Goal: Information Seeking & Learning: Learn about a topic

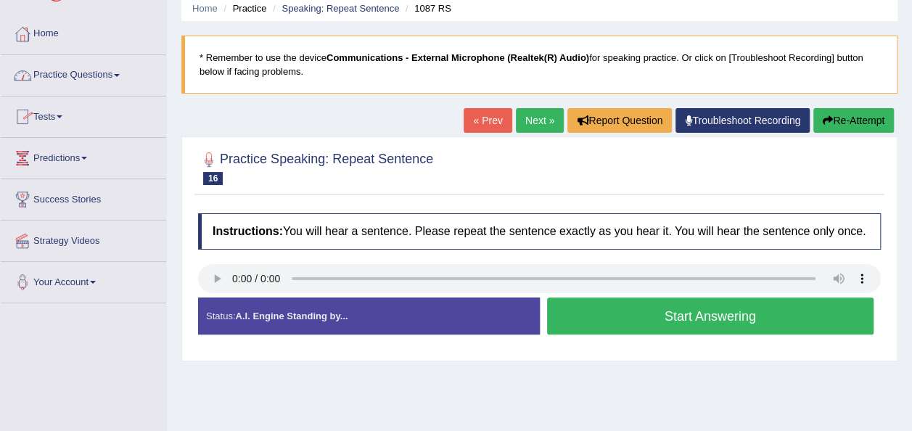
click at [119, 71] on link "Practice Questions" at bounding box center [84, 73] width 166 height 36
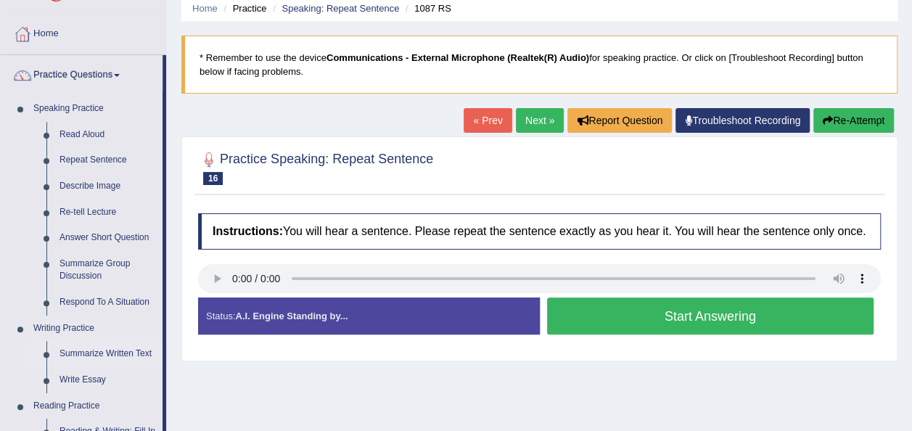
click at [108, 353] on link "Summarize Written Text" at bounding box center [108, 354] width 110 height 26
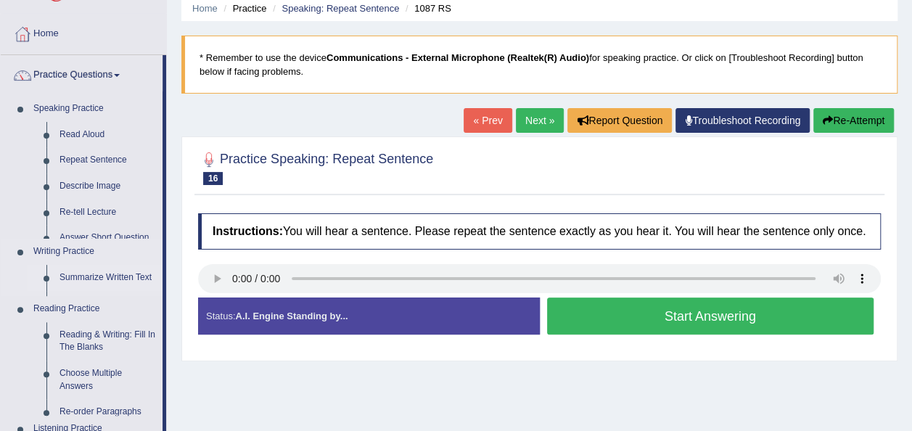
click at [108, 353] on ul "Home Practice Questions Speaking Practice Read Aloud Repeat Sentence Describe I…" at bounding box center [84, 392] width 166 height 756
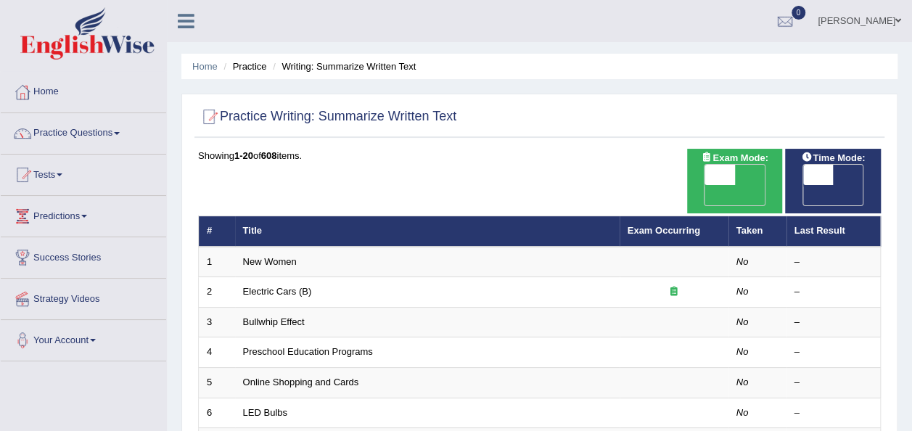
click at [706, 185] on span "OFF" at bounding box center [690, 195] width 30 height 20
checkbox input "true"
click at [742, 172] on div "ON OFF" at bounding box center [750, 185] width 91 height 41
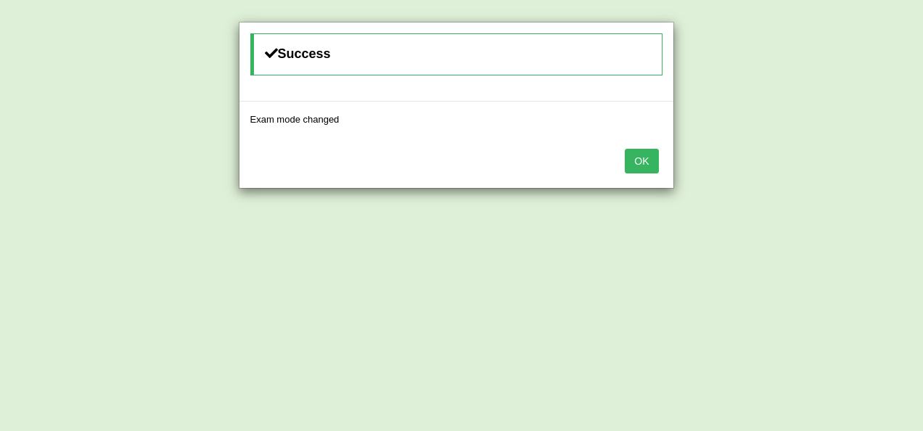
click at [646, 154] on button "OK" at bounding box center [641, 161] width 33 height 25
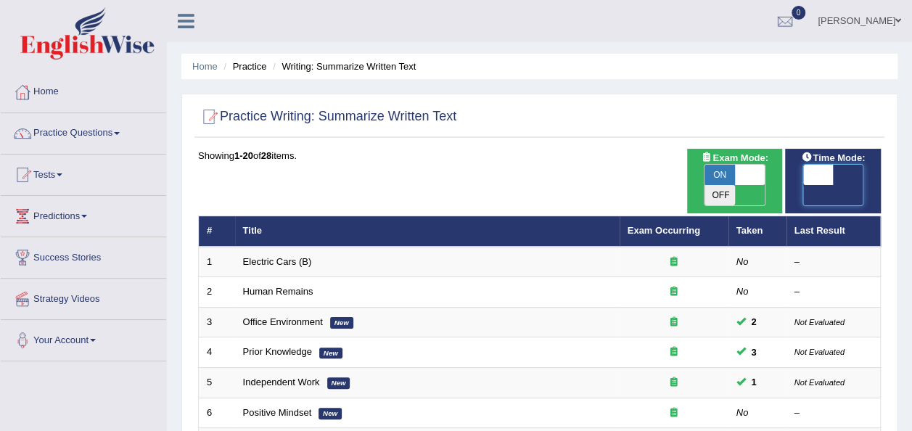
click at [823, 169] on span at bounding box center [819, 175] width 30 height 20
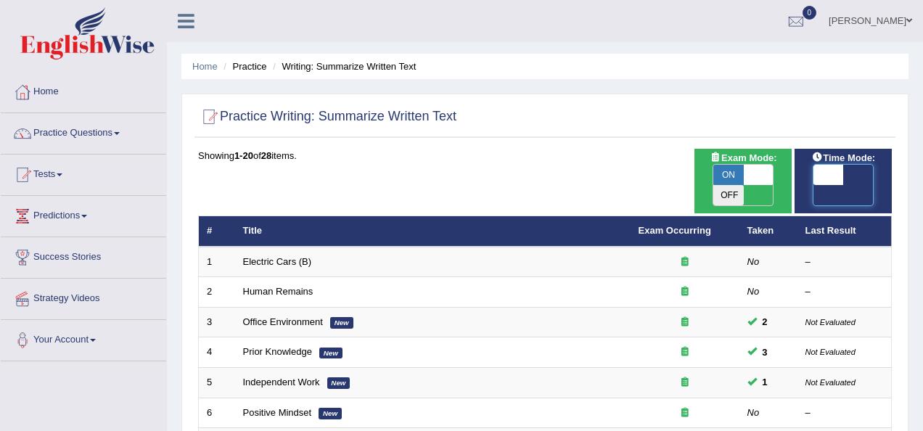
click at [823, 169] on span at bounding box center [829, 175] width 30 height 20
checkbox input "true"
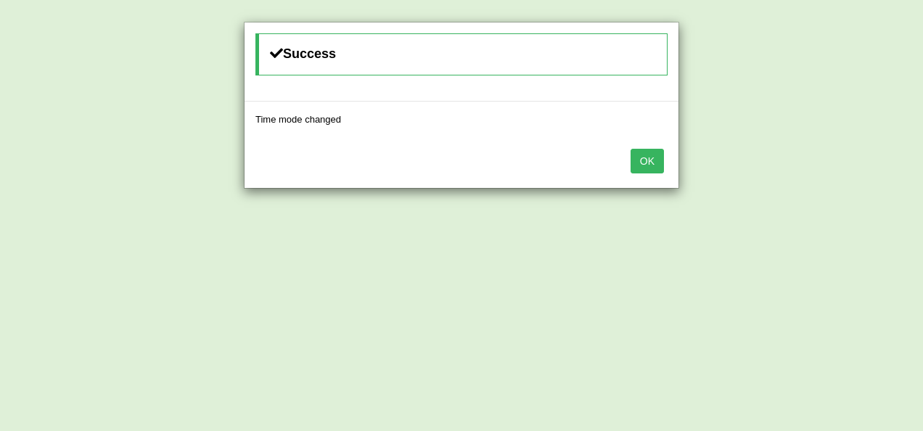
click at [645, 156] on button "OK" at bounding box center [647, 161] width 33 height 25
click at [645, 156] on button "OK" at bounding box center [641, 161] width 33 height 25
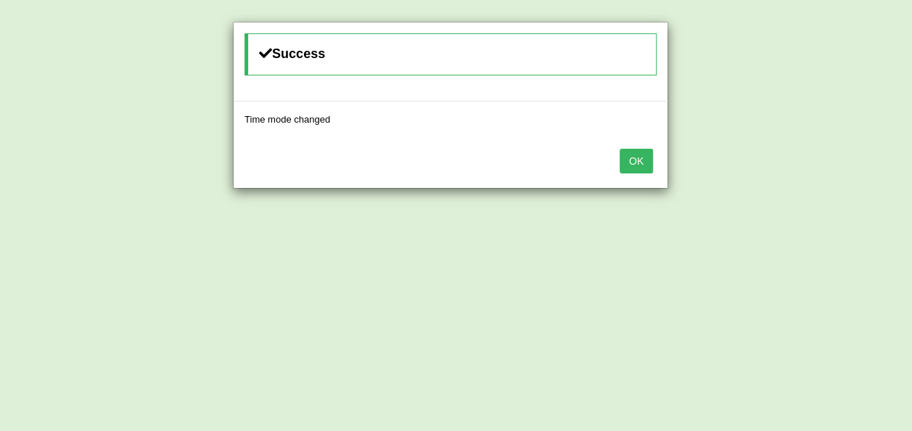
click at [645, 156] on body "Toggle navigation Home Practice Questions Speaking Practice Read Aloud Repeat S…" at bounding box center [456, 215] width 912 height 431
click at [645, 156] on button "OK" at bounding box center [636, 161] width 33 height 25
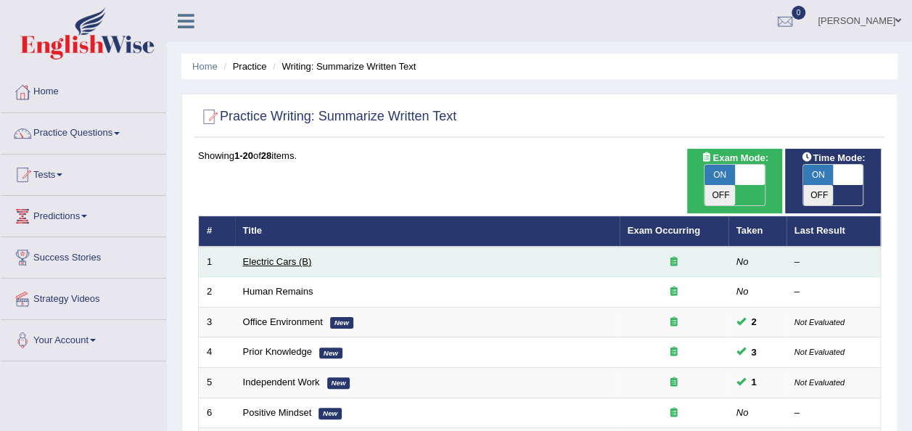
click at [283, 256] on link "Electric Cars (B)" at bounding box center [277, 261] width 69 height 11
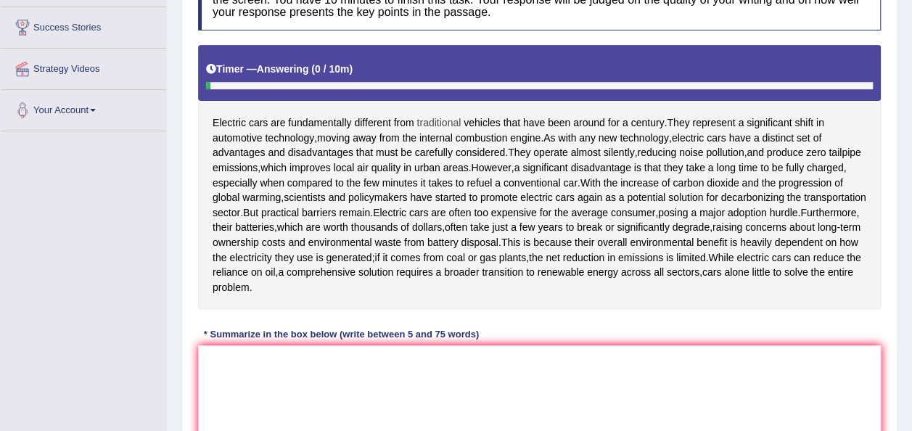
scroll to position [232, 0]
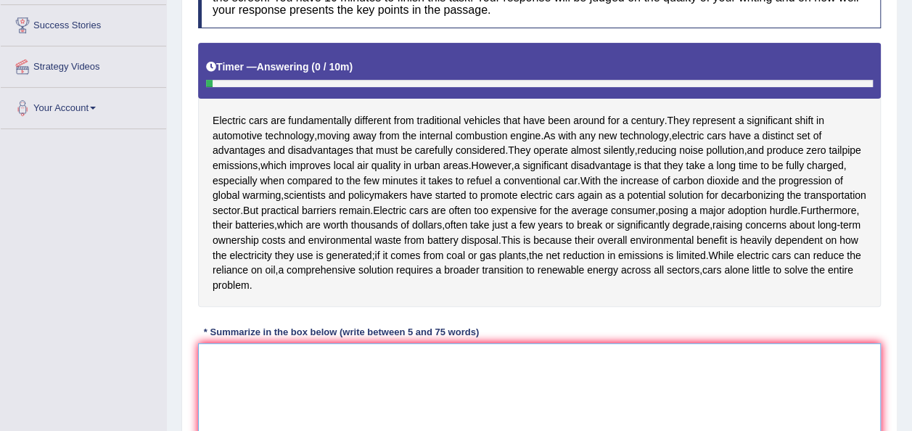
click at [214, 370] on textarea at bounding box center [539, 413] width 683 height 141
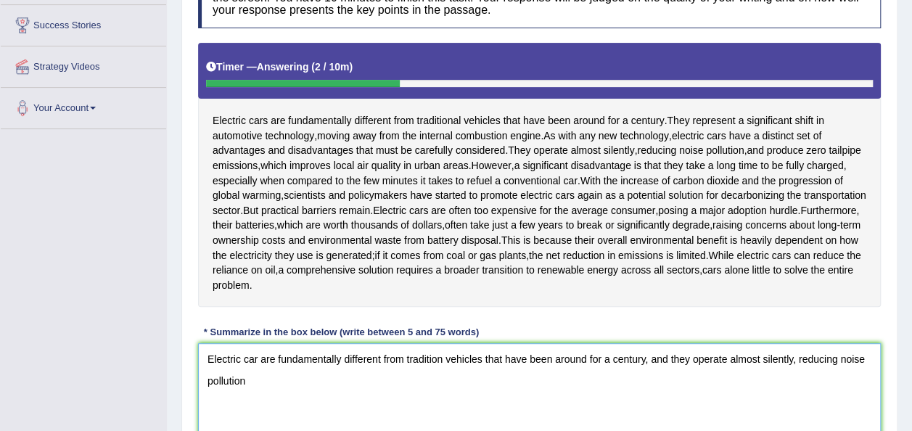
click at [713, 389] on textarea "Electric car are fundamentally different from tradition vehicles that have been…" at bounding box center [539, 413] width 683 height 141
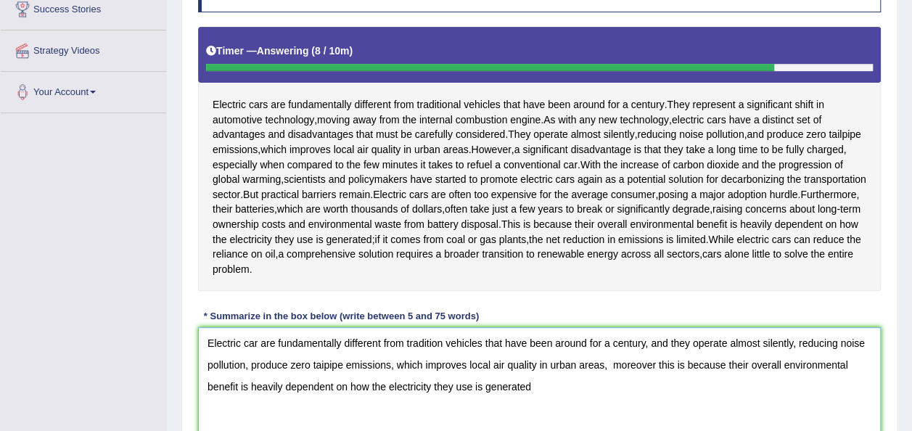
scroll to position [242, 0]
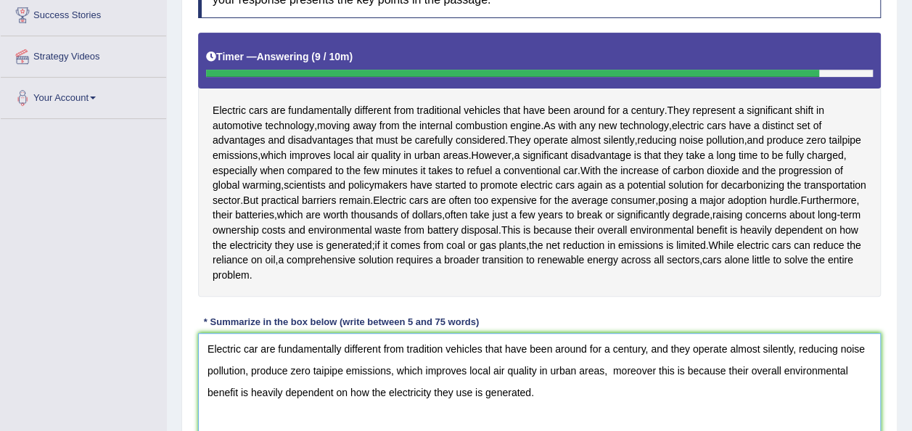
click at [258, 347] on textarea "Electric car are fundamentally different from tradition vehicles that have been…" at bounding box center [539, 403] width 683 height 141
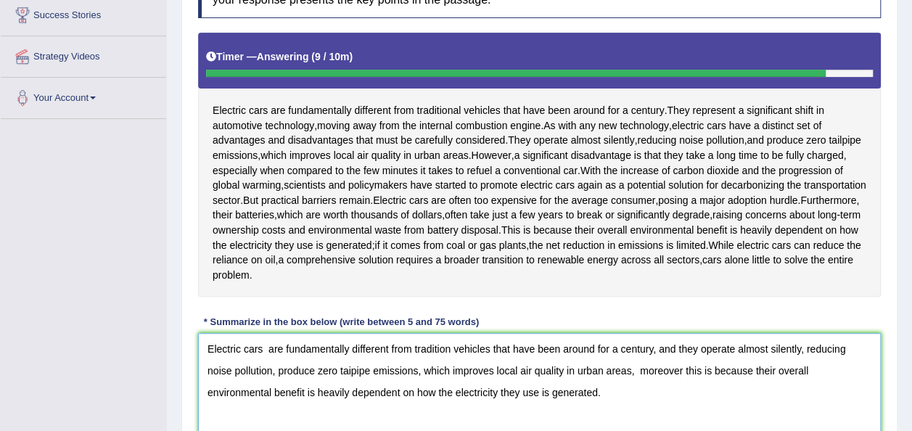
click at [624, 396] on textarea "Electric cars are fundamentally different from tradition vehicles that have bee…" at bounding box center [539, 403] width 683 height 141
click at [452, 347] on textarea "Electric cars are fundamentally different from tradition vehicles that have bee…" at bounding box center [539, 403] width 683 height 141
click at [607, 393] on textarea "Electric cars are fundamentally different from traditional vehicles that have b…" at bounding box center [539, 403] width 683 height 141
type textarea "Electric cars are fundamentally different from traditional vehicles that have b…"
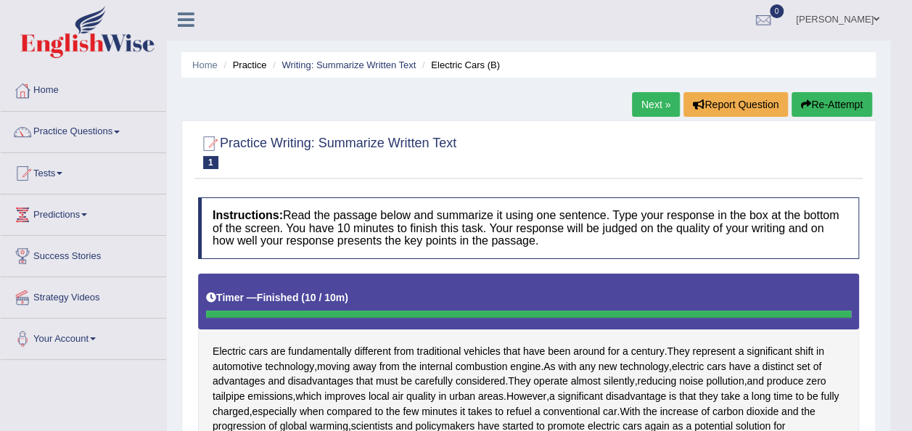
scroll to position [0, 0]
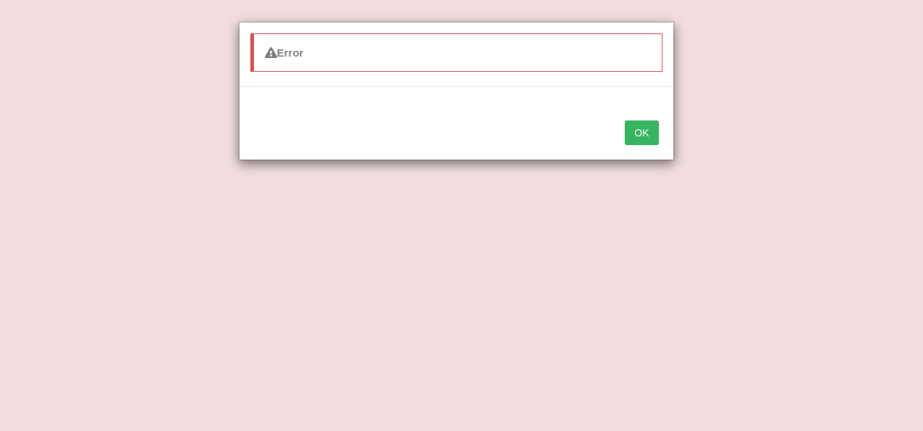
click at [633, 134] on button "OK" at bounding box center [641, 133] width 33 height 25
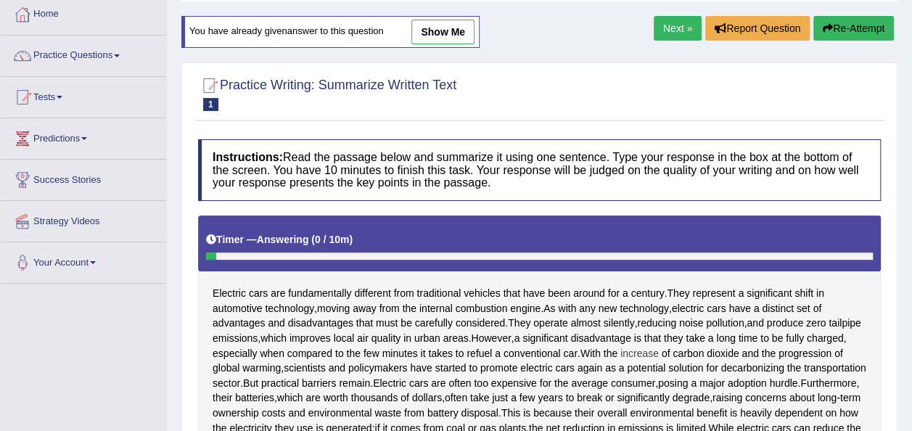
scroll to position [58, 0]
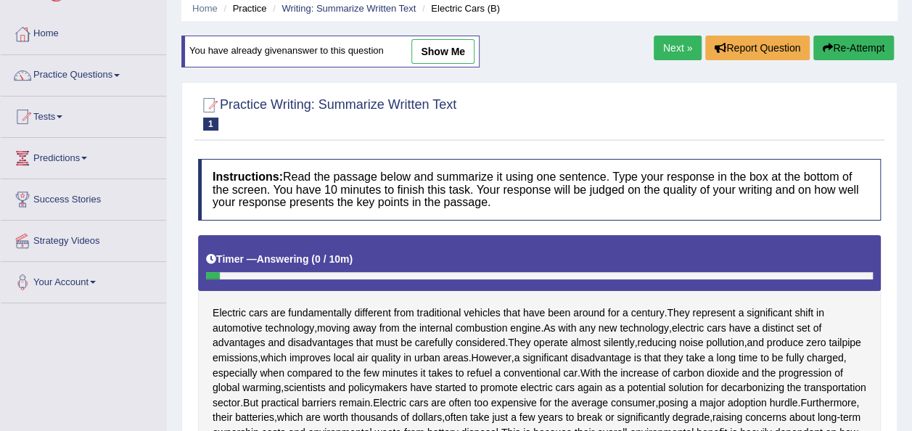
click at [672, 43] on link "Next »" at bounding box center [678, 48] width 48 height 25
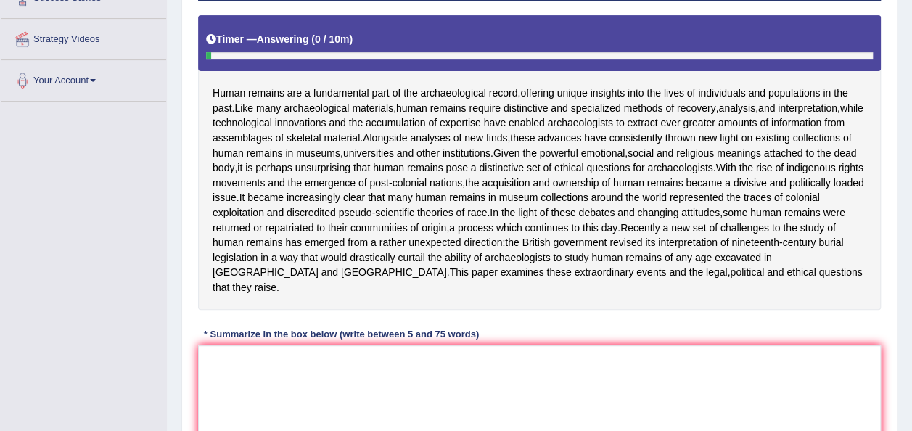
scroll to position [261, 0]
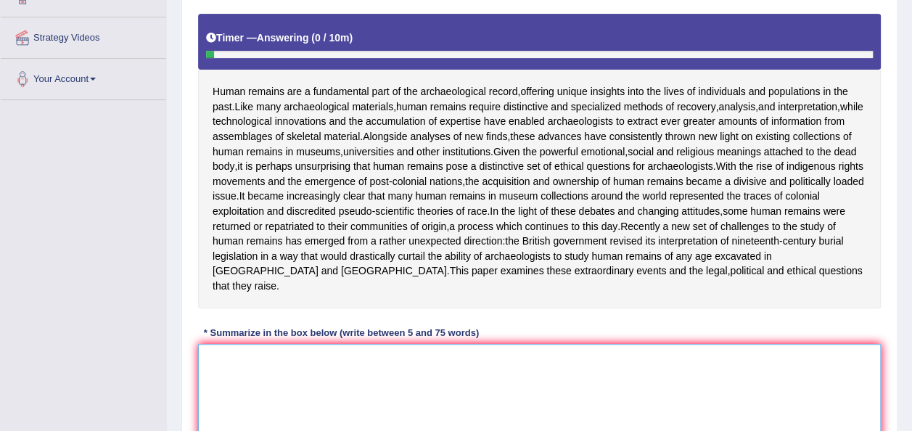
click at [211, 376] on textarea at bounding box center [539, 414] width 683 height 141
type textarea "H"
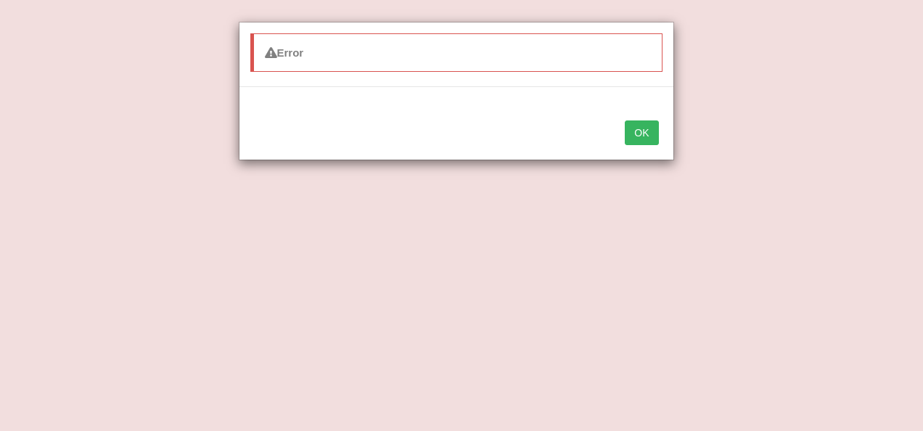
click at [641, 134] on button "OK" at bounding box center [641, 133] width 33 height 25
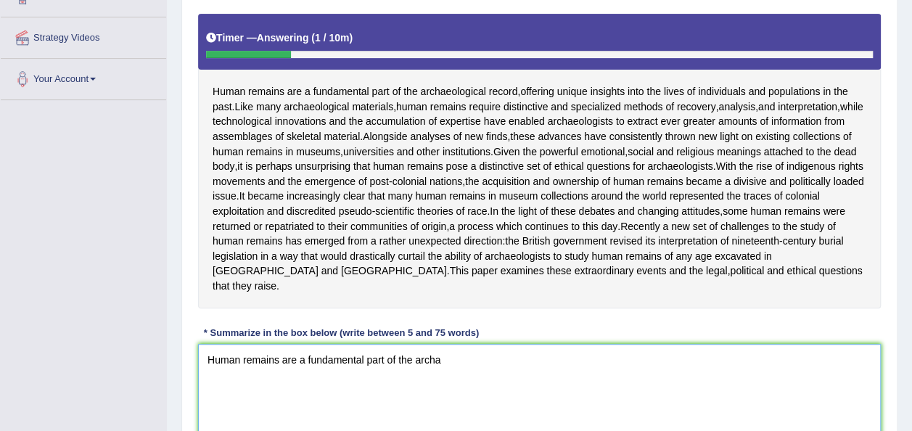
click at [478, 379] on textarea "Human remains are a fundamental part of the archa" at bounding box center [539, 414] width 683 height 141
click at [612, 383] on textarea "Human remains are a fundamental part of the archaeological record, offering uni…" at bounding box center [539, 414] width 683 height 141
click at [668, 374] on textarea "Human remains are a fundamental part of the archaeological record, offering uni…" at bounding box center [539, 414] width 683 height 141
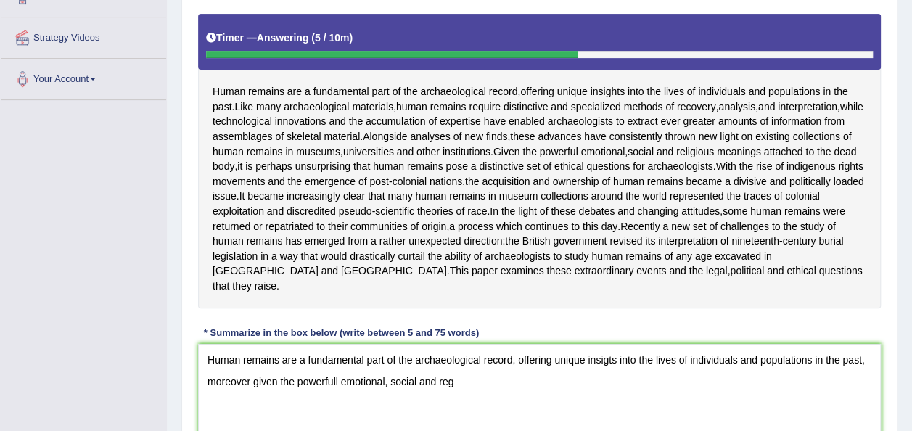
click at [897, 295] on div "Practice Writing: Summarize Written Text 2 Human Remains Instructions: Read the…" at bounding box center [539, 202] width 716 height 682
click at [467, 400] on textarea "Human remains are a fundamental part of the archaeological record, offering uni…" at bounding box center [539, 414] width 683 height 141
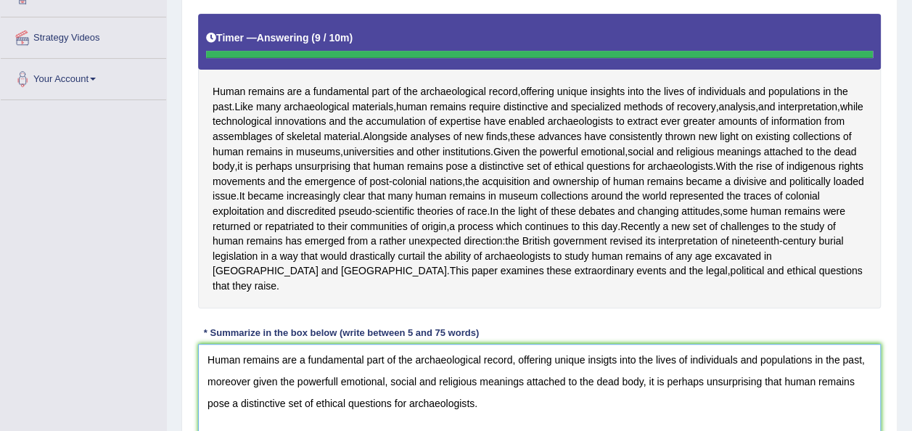
type textarea "Human remains are a fundamental part of the archaeological record, offering uni…"
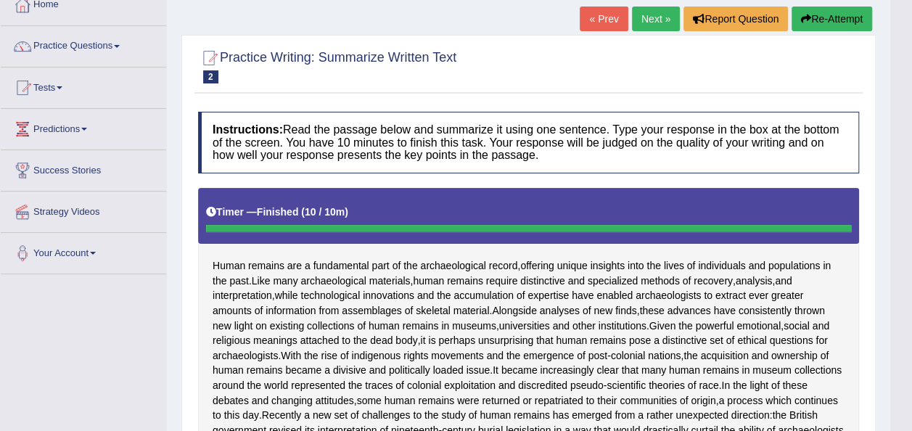
scroll to position [58, 0]
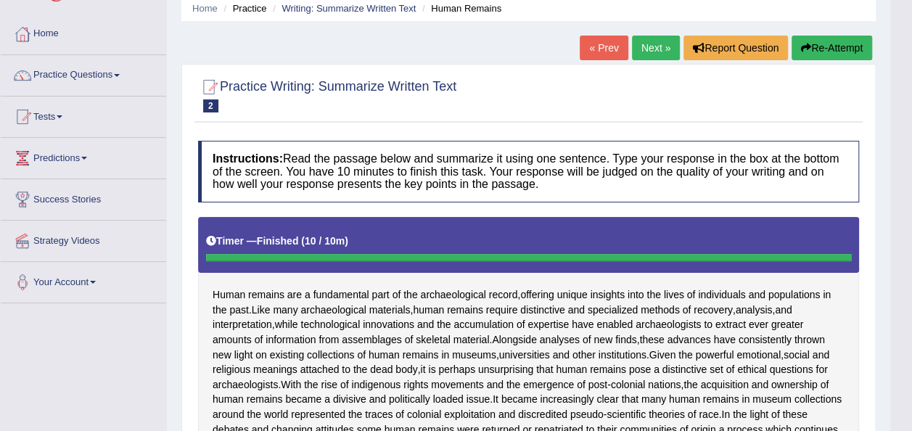
click at [654, 45] on link "Next »" at bounding box center [656, 48] width 48 height 25
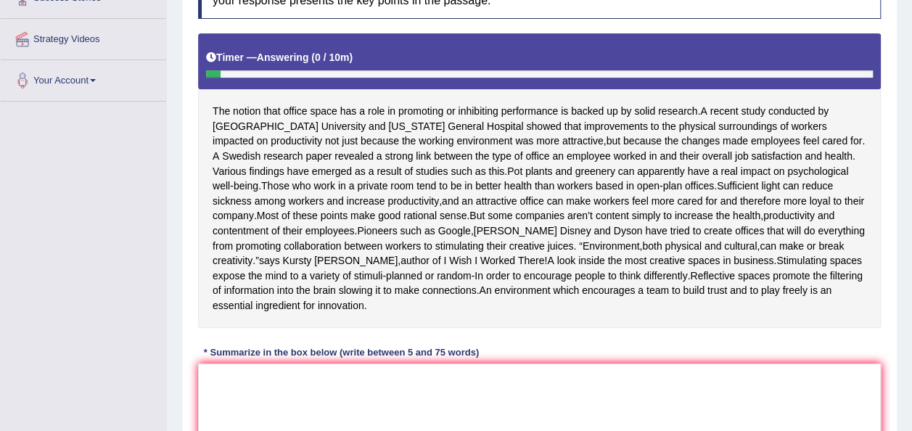
scroll to position [261, 0]
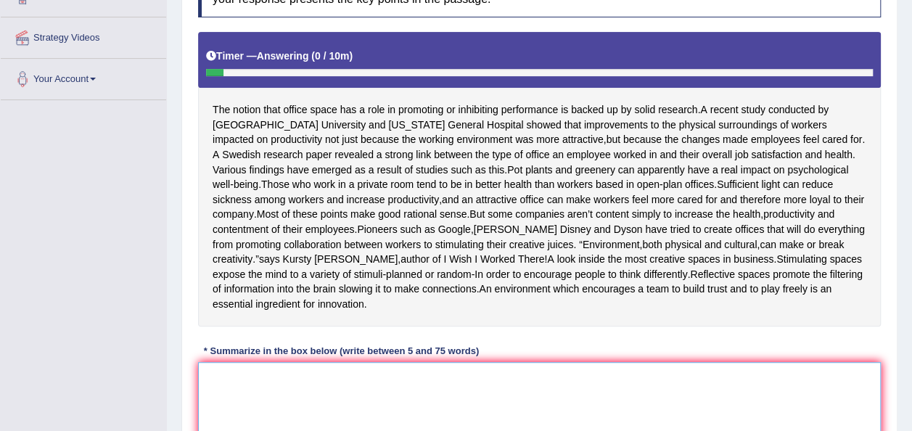
click at [214, 391] on textarea at bounding box center [539, 432] width 683 height 141
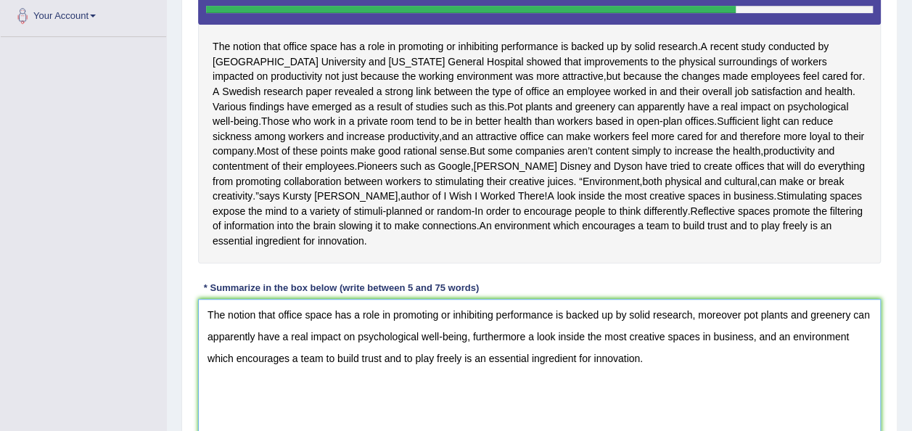
scroll to position [295, 0]
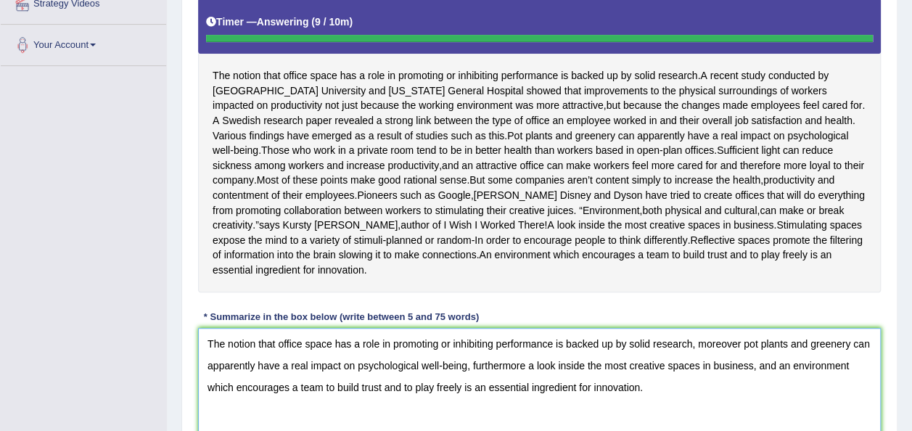
type textarea "The notion that office space has a role in promoting or inhibiting performance …"
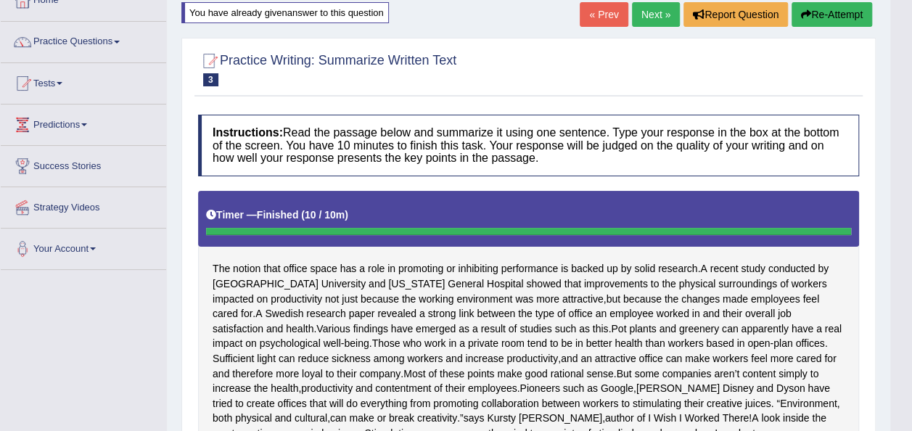
scroll to position [0, 0]
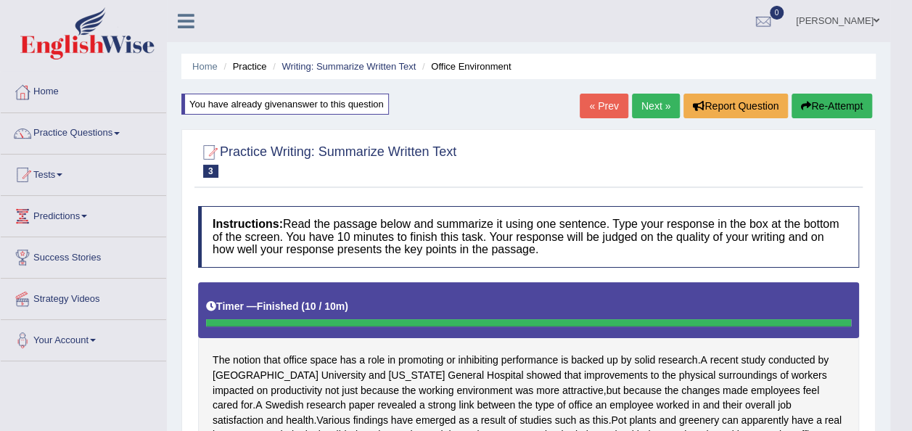
click at [118, 134] on link "Practice Questions" at bounding box center [84, 131] width 166 height 36
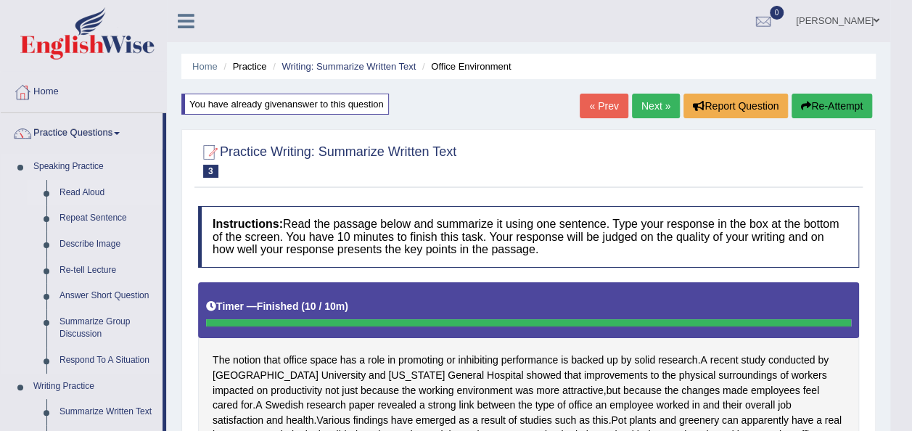
click at [107, 189] on link "Read Aloud" at bounding box center [108, 193] width 110 height 26
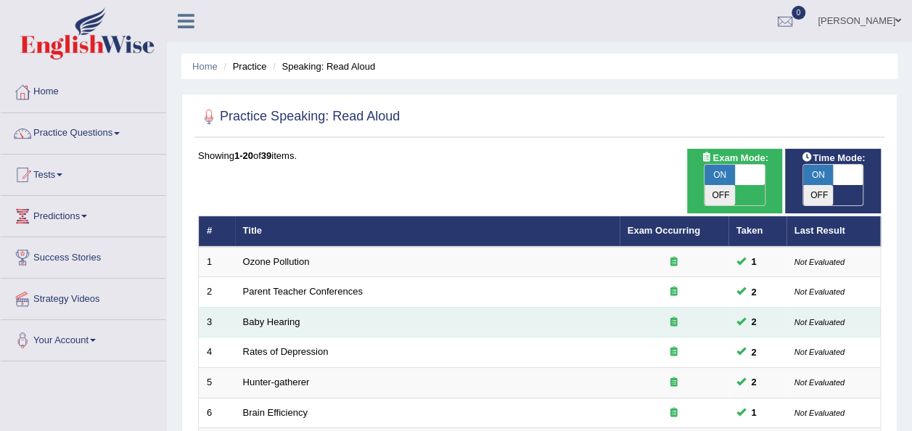
click at [300, 307] on td "Baby Hearing" at bounding box center [427, 322] width 385 height 30
click at [301, 307] on td "Baby Hearing" at bounding box center [427, 322] width 385 height 30
click at [279, 316] on link "Baby Hearing" at bounding box center [271, 321] width 57 height 11
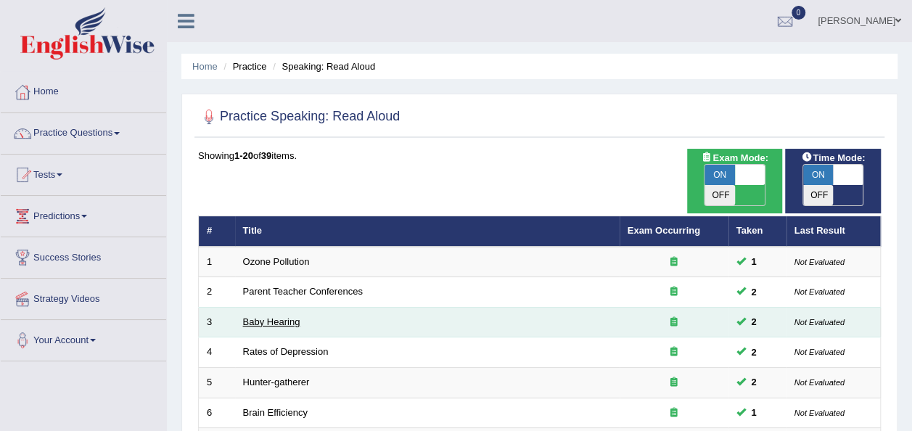
click at [279, 316] on link "Baby Hearing" at bounding box center [271, 321] width 57 height 11
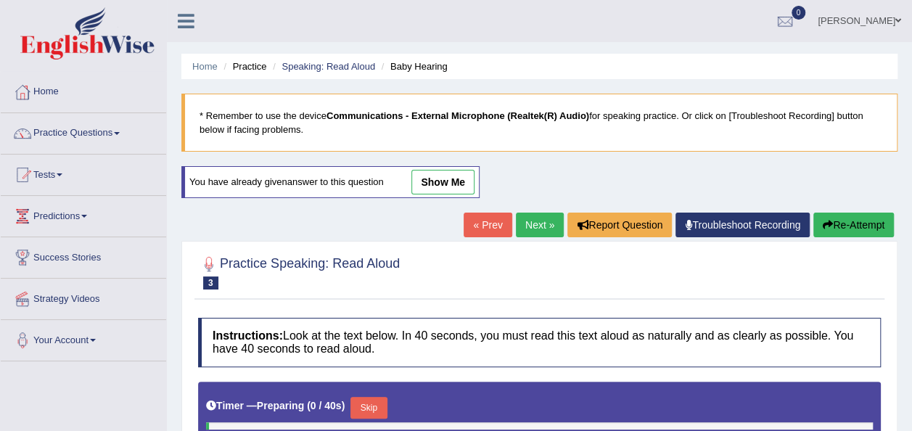
click at [279, 302] on div "Practice Speaking: Read Aloud 3 Baby Hearing Instructions: Look at the text bel…" at bounding box center [539, 417] width 716 height 353
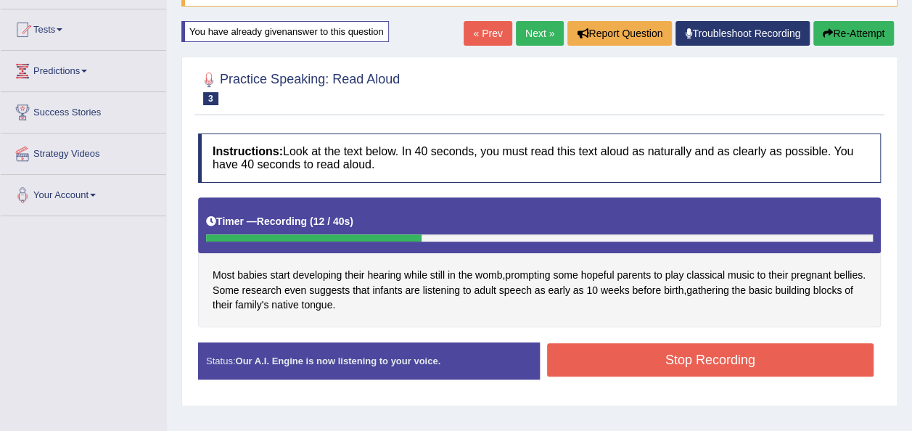
scroll to position [116, 0]
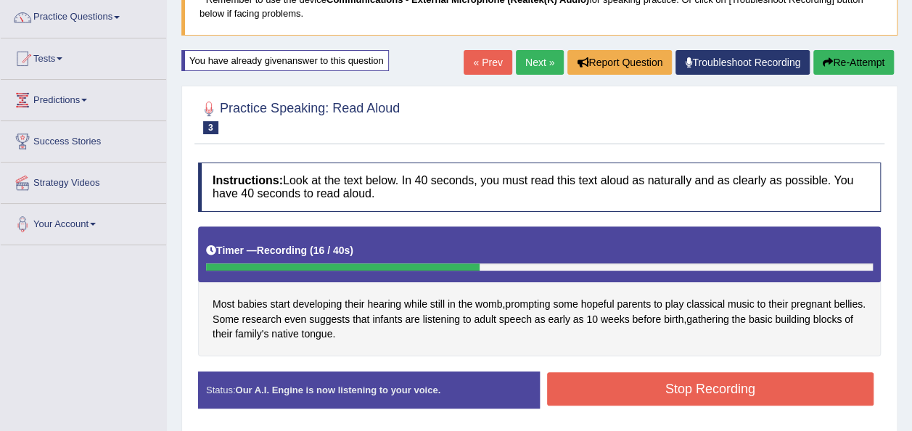
click at [534, 59] on link "Next »" at bounding box center [540, 62] width 48 height 25
click at [833, 57] on button "Re-Attempt" at bounding box center [854, 62] width 81 height 25
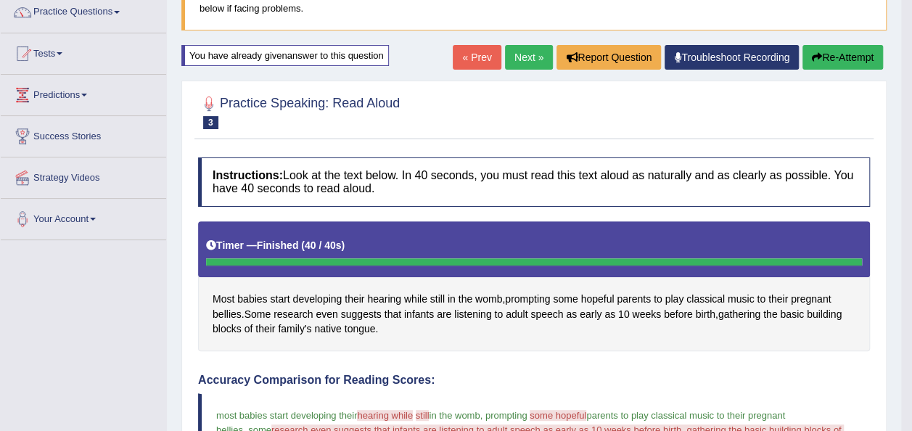
scroll to position [120, 0]
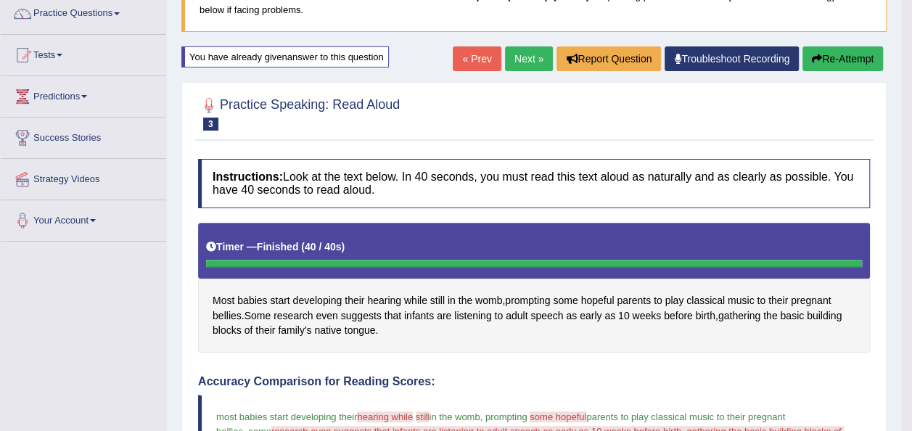
click at [533, 58] on link "Next »" at bounding box center [529, 58] width 48 height 25
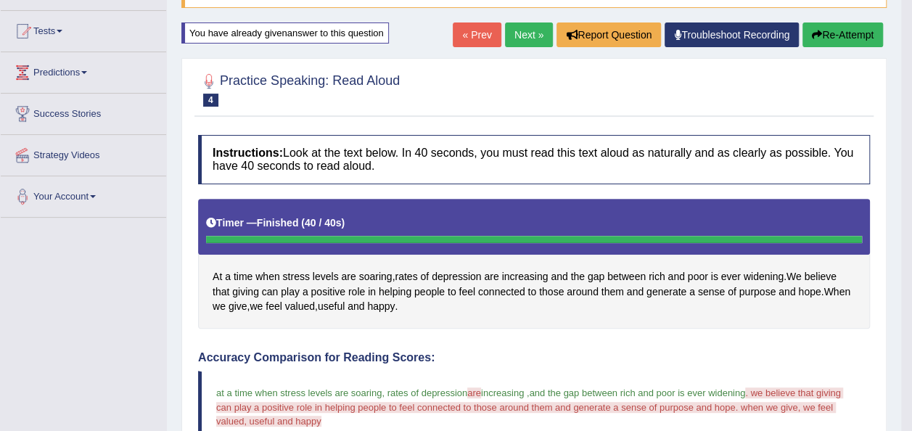
scroll to position [116, 0]
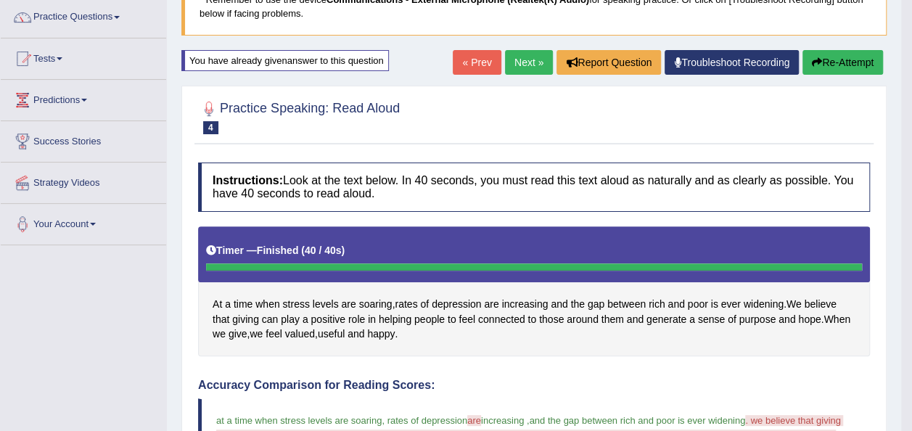
click at [826, 52] on button "Re-Attempt" at bounding box center [843, 62] width 81 height 25
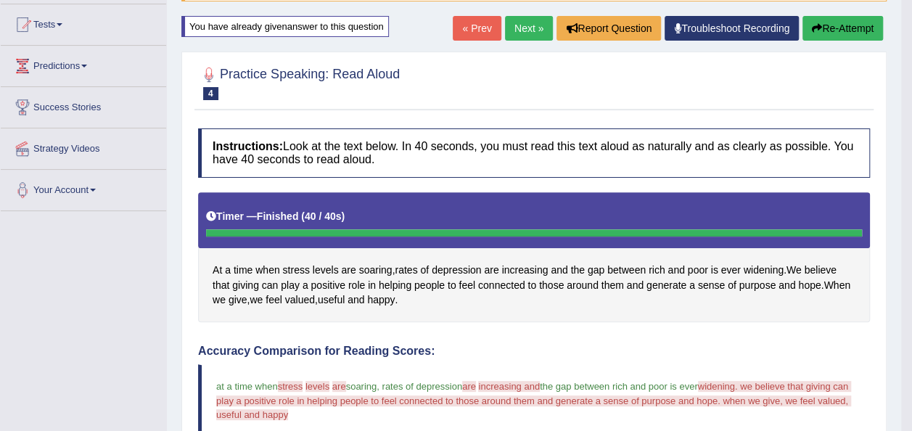
scroll to position [149, 0]
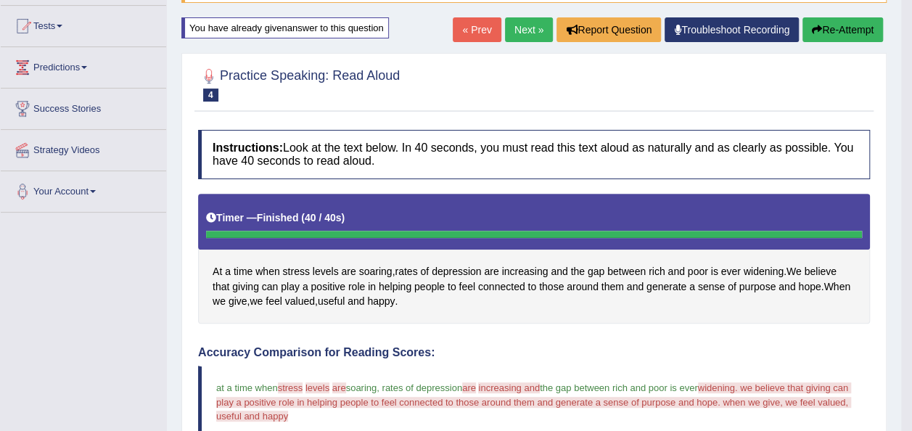
click at [854, 25] on button "Re-Attempt" at bounding box center [843, 29] width 81 height 25
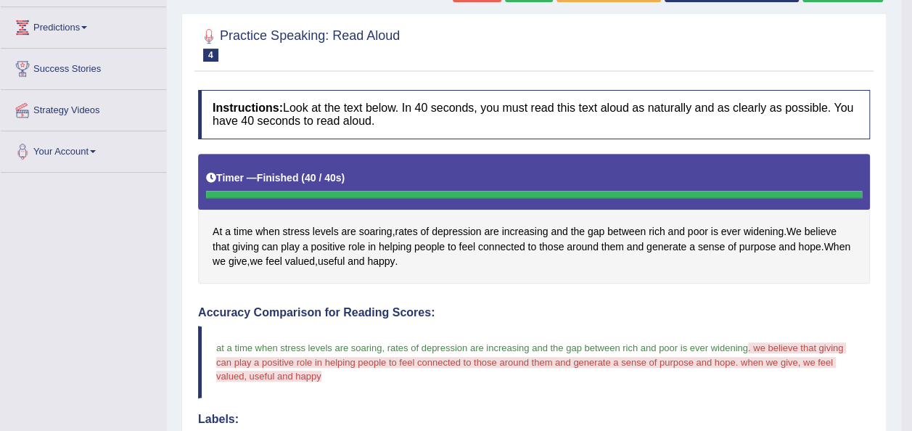
scroll to position [160, 0]
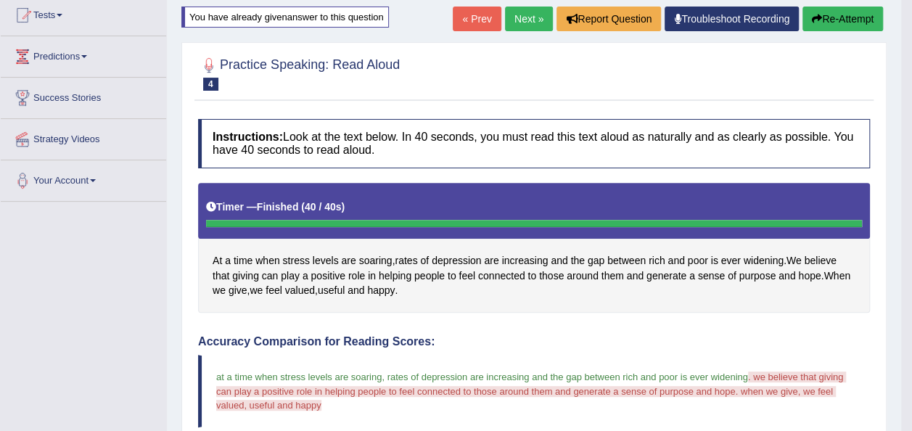
click at [846, 7] on button "Re-Attempt" at bounding box center [843, 19] width 81 height 25
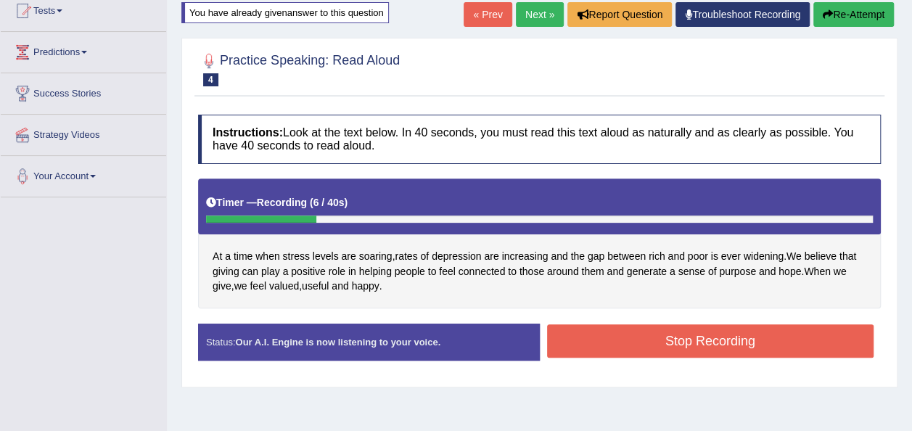
click at [861, 12] on button "Re-Attempt" at bounding box center [854, 14] width 81 height 25
click at [682, 343] on button "Stop Recording" at bounding box center [710, 340] width 327 height 33
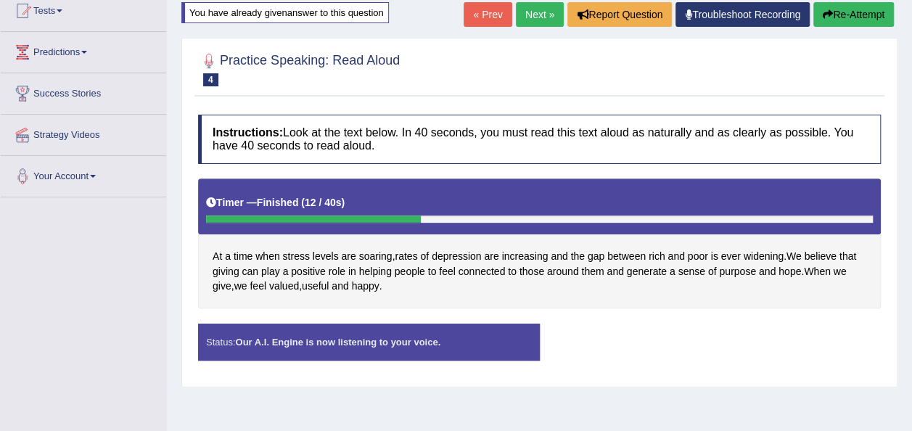
click at [842, 9] on button "Re-Attempt" at bounding box center [854, 14] width 81 height 25
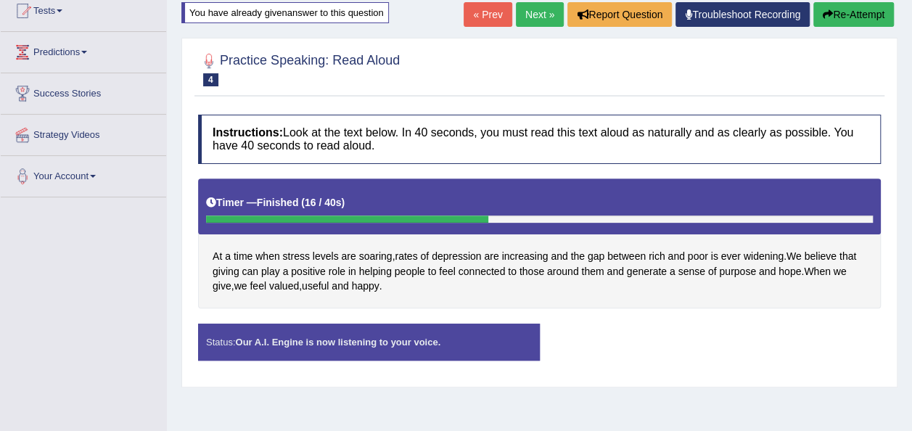
click at [842, 9] on button "Re-Attempt" at bounding box center [854, 14] width 81 height 25
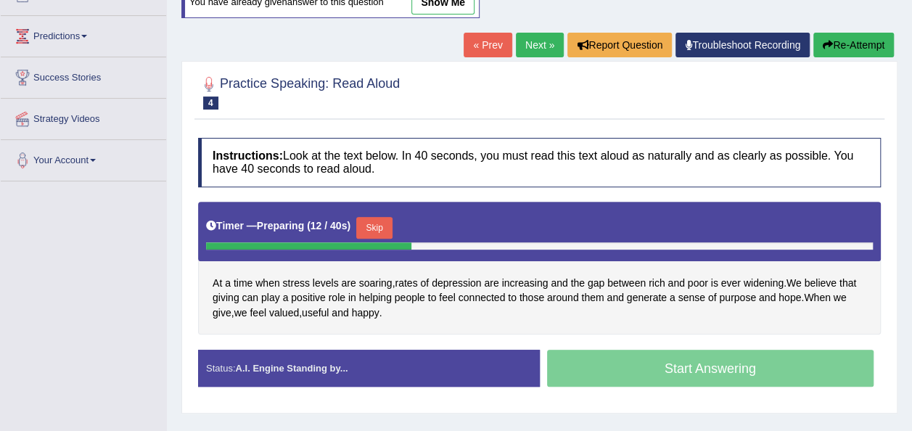
scroll to position [164, 0]
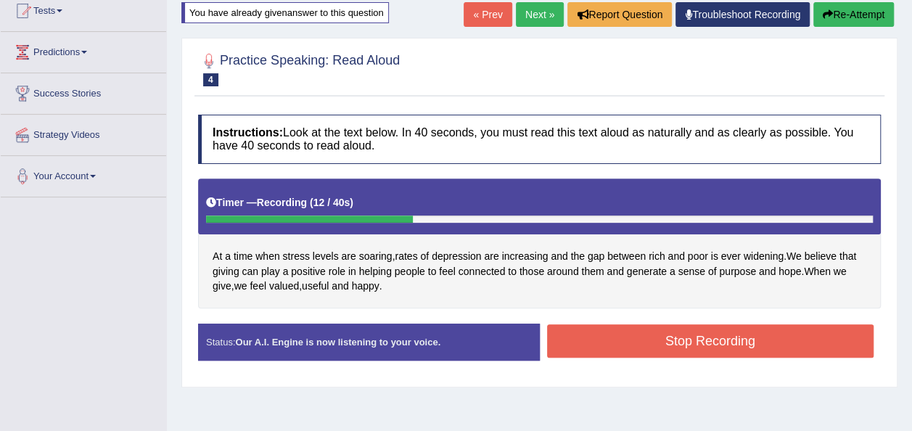
click at [727, 332] on button "Stop Recording" at bounding box center [710, 340] width 327 height 33
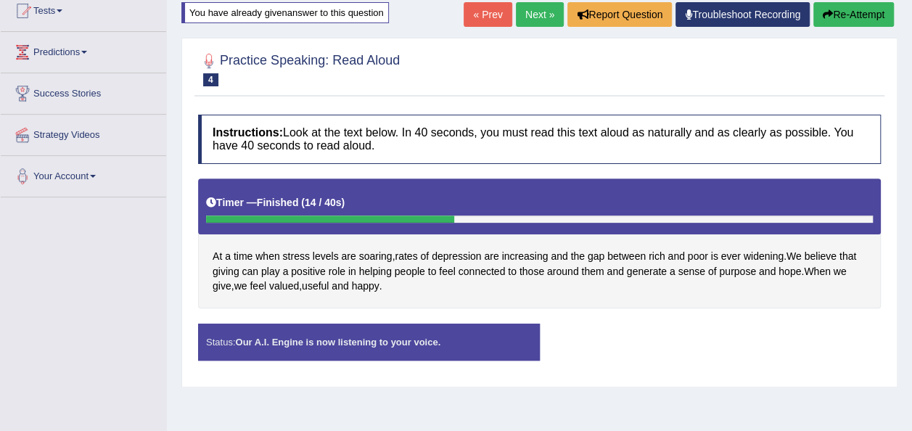
click at [839, 7] on button "Re-Attempt" at bounding box center [854, 14] width 81 height 25
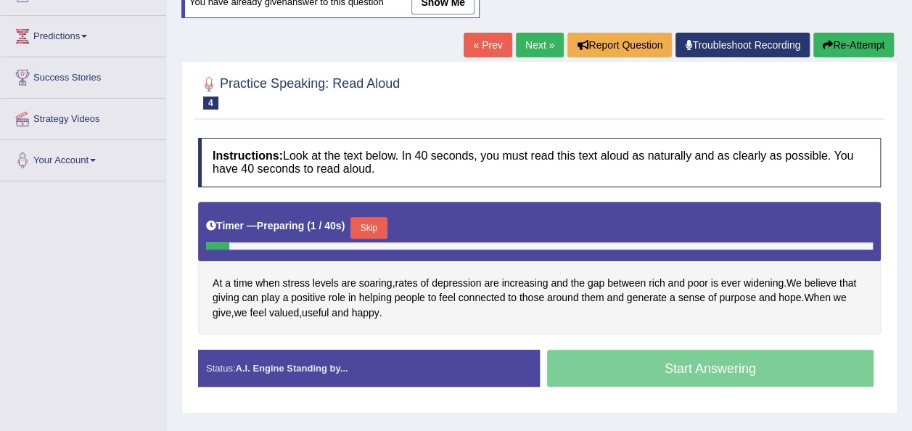
scroll to position [164, 0]
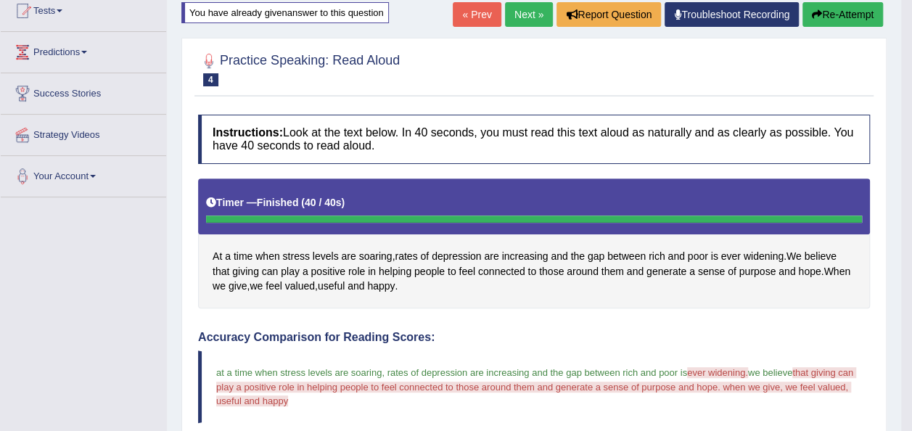
click at [785, 399] on blockquote "at a time when stress levels are soaring, rates of depression are increasing an…" at bounding box center [534, 387] width 672 height 72
click at [864, 63] on div at bounding box center [534, 68] width 672 height 44
